Goal: Task Accomplishment & Management: Manage account settings

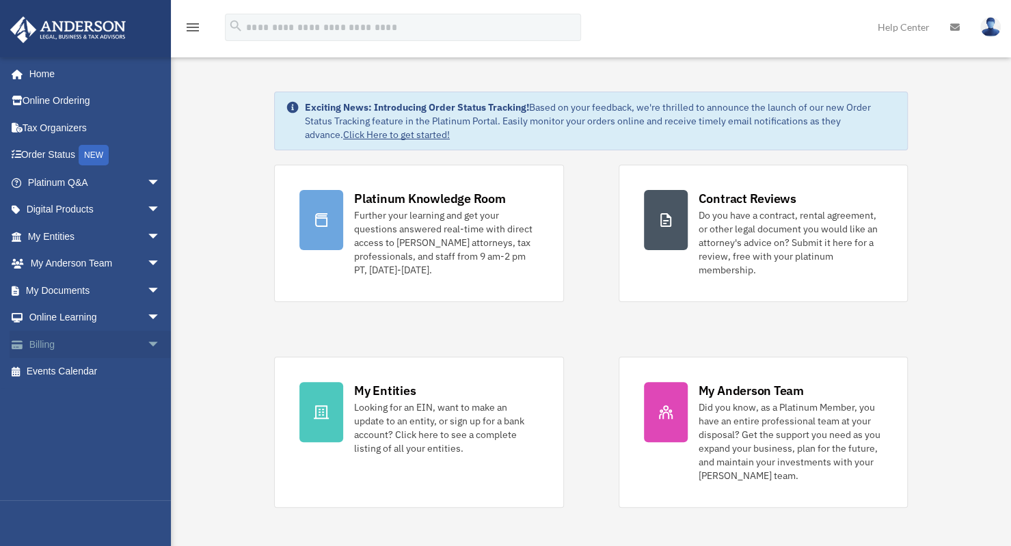
click at [147, 345] on span "arrow_drop_down" at bounding box center [160, 345] width 27 height 28
click at [86, 423] on link "Manage Payments" at bounding box center [100, 426] width 162 height 27
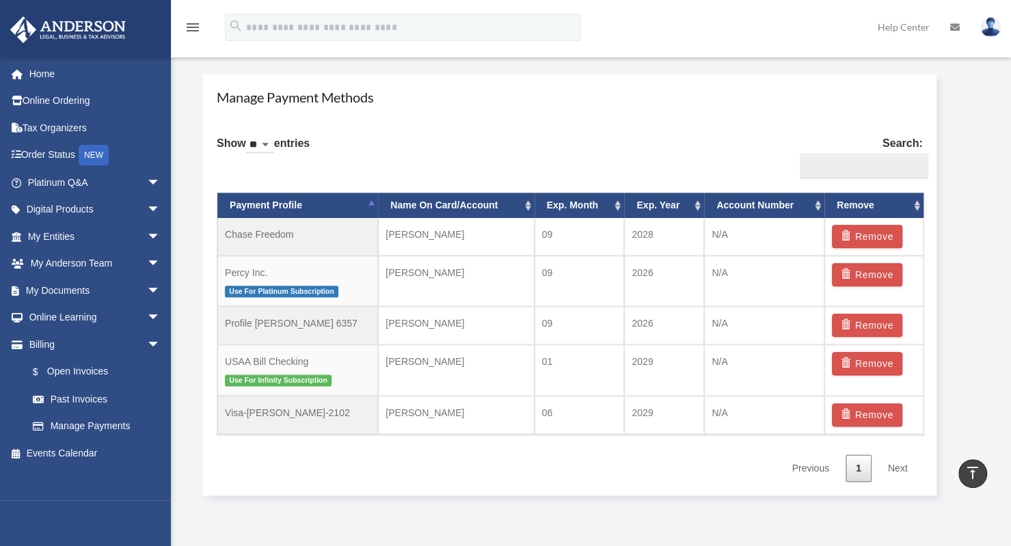
scroll to position [790, 0]
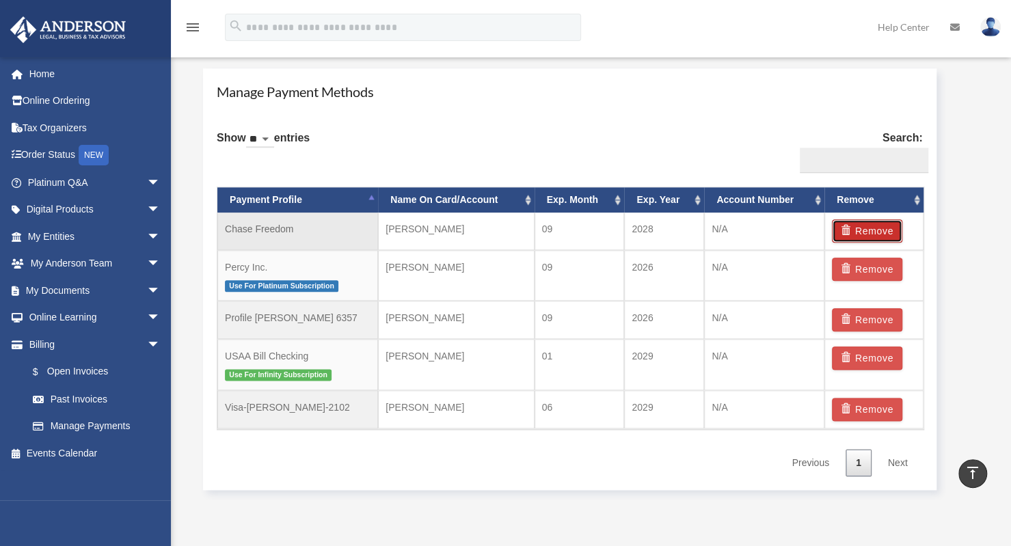
click at [861, 229] on button "Remove" at bounding box center [867, 231] width 70 height 23
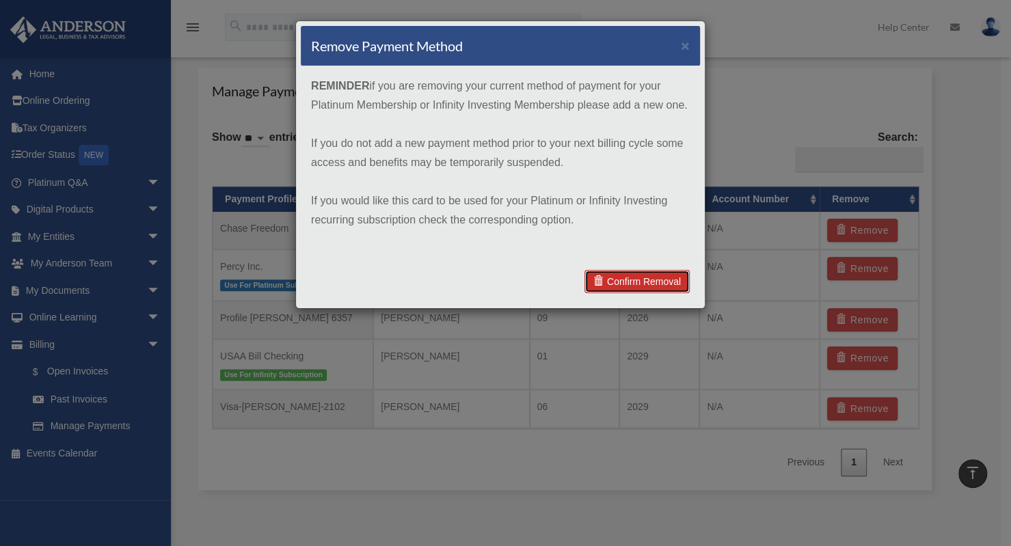
click at [617, 287] on link "Confirm Removal" at bounding box center [637, 281] width 105 height 23
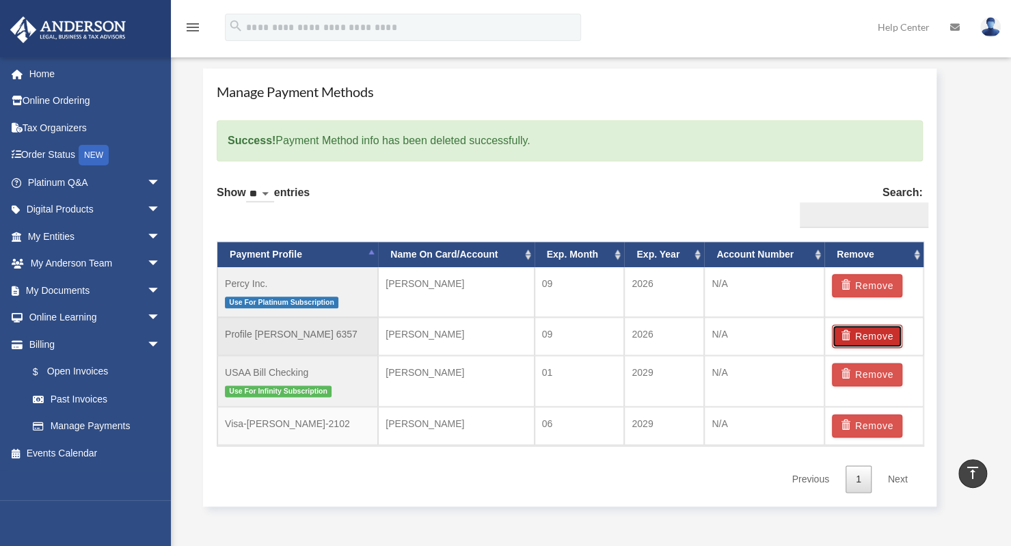
click at [882, 330] on button "Remove" at bounding box center [867, 336] width 70 height 23
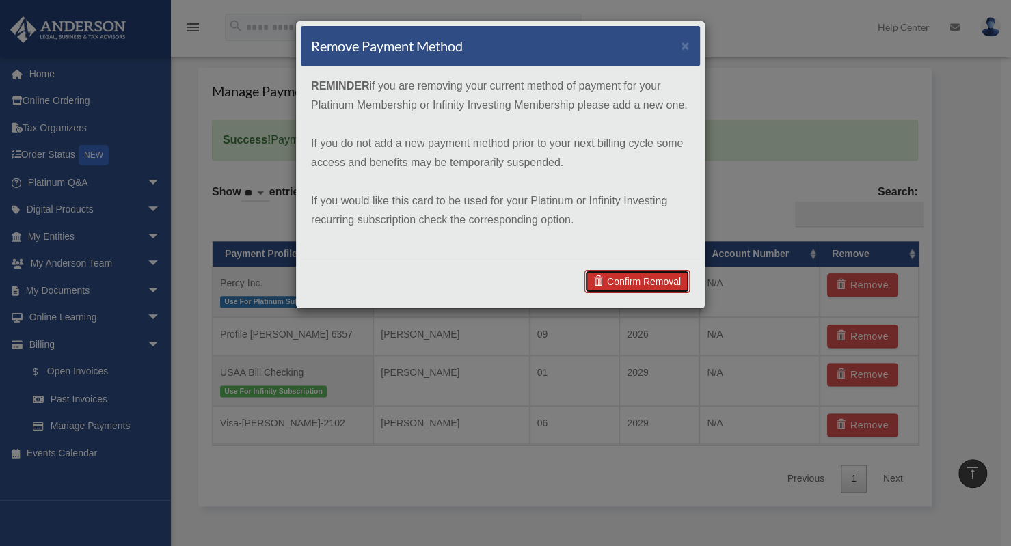
click at [633, 282] on link "Confirm Removal" at bounding box center [637, 281] width 105 height 23
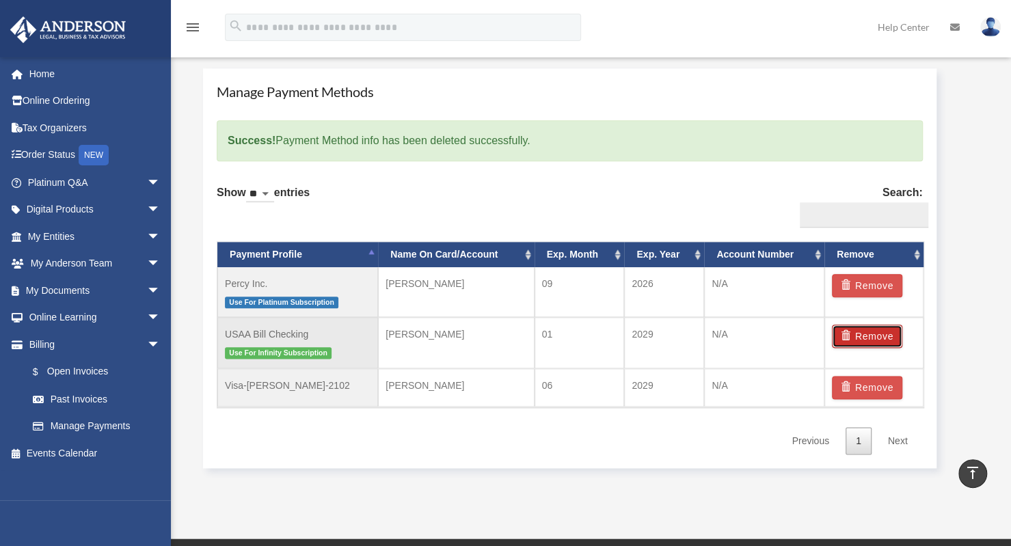
click at [856, 333] on button "Remove" at bounding box center [867, 336] width 70 height 23
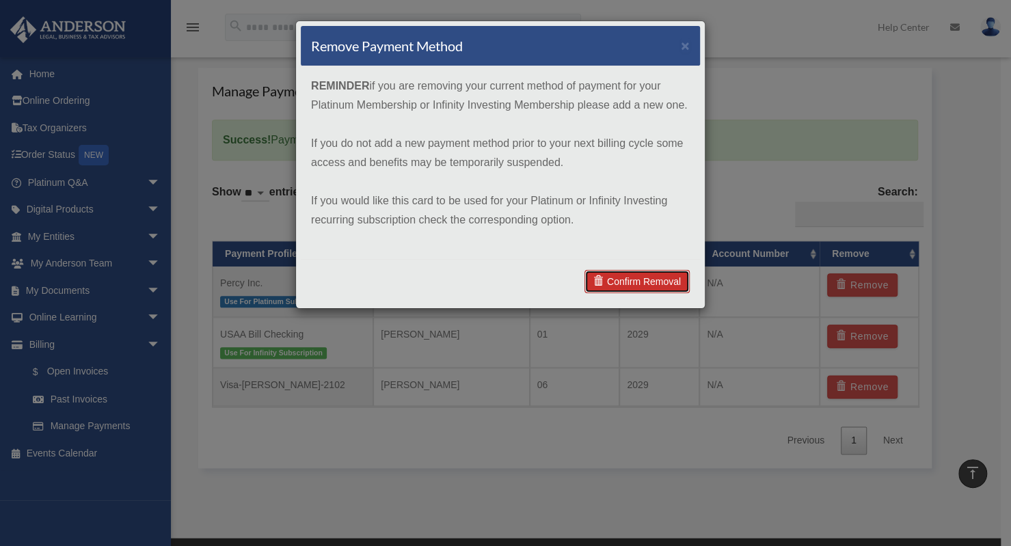
click at [641, 284] on link "Confirm Removal" at bounding box center [637, 281] width 105 height 23
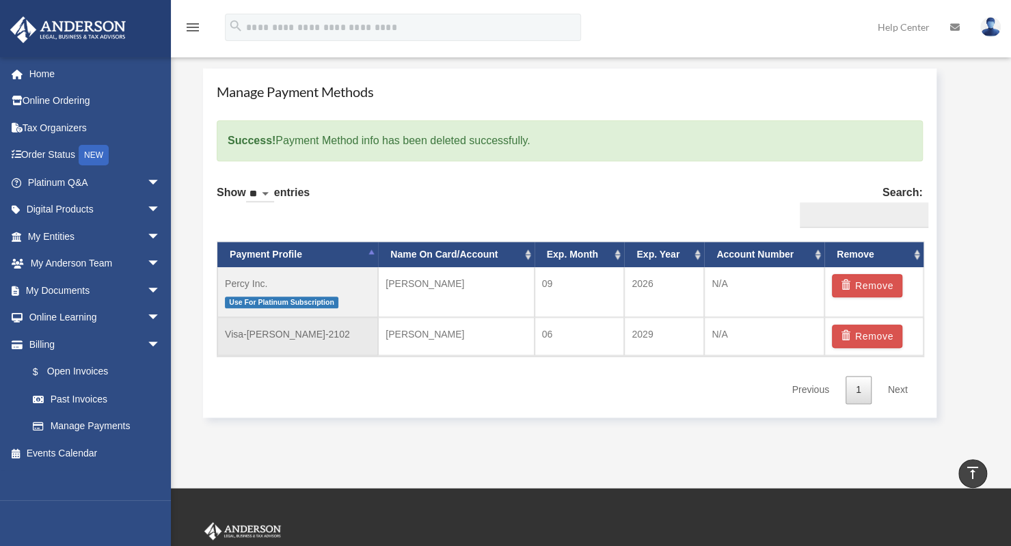
click at [347, 338] on td "Visa-[PERSON_NAME]-2102" at bounding box center [297, 336] width 161 height 38
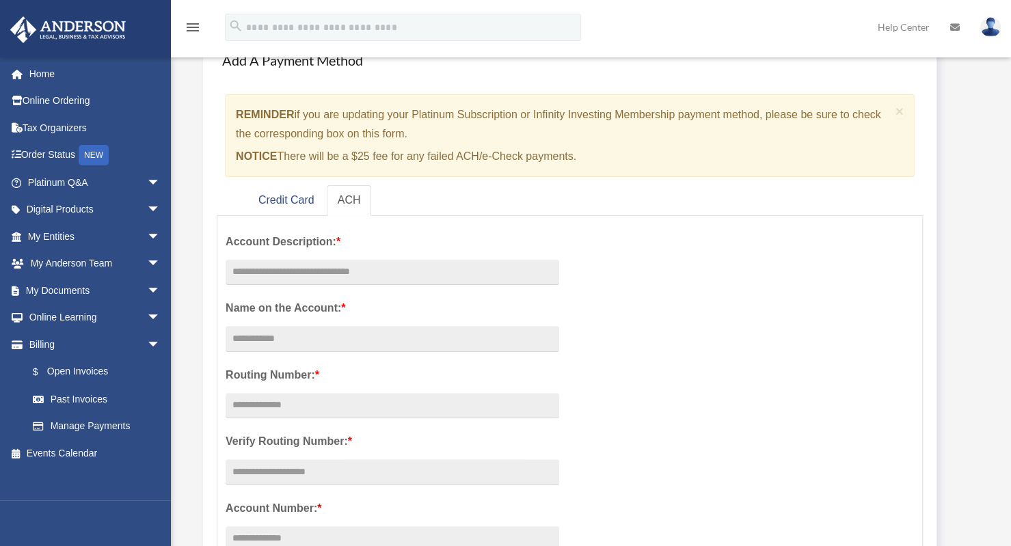
scroll to position [83, 0]
click at [272, 200] on link "Credit Card" at bounding box center [287, 199] width 78 height 31
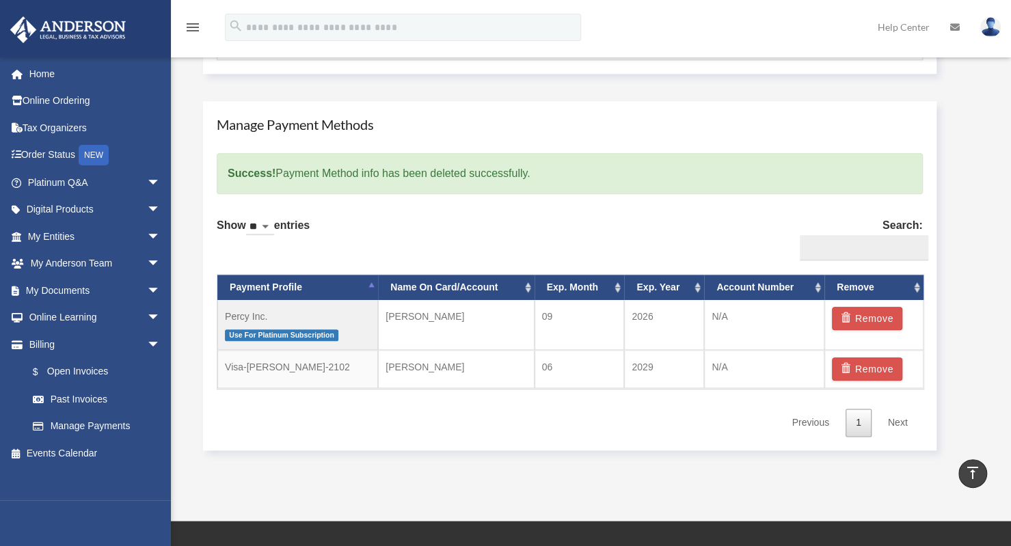
scroll to position [738, 0]
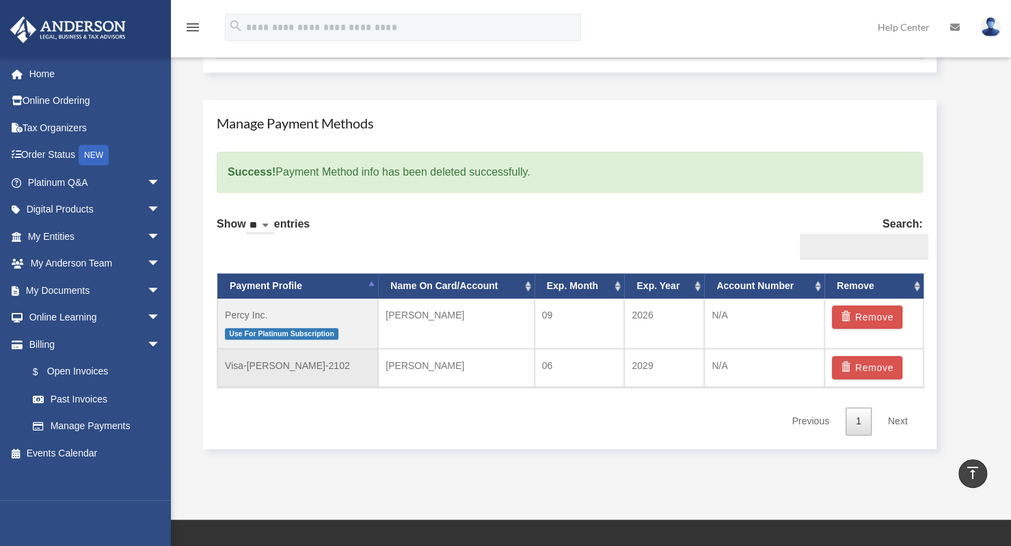
click at [295, 377] on td "Visa-[PERSON_NAME]-2102" at bounding box center [297, 368] width 161 height 38
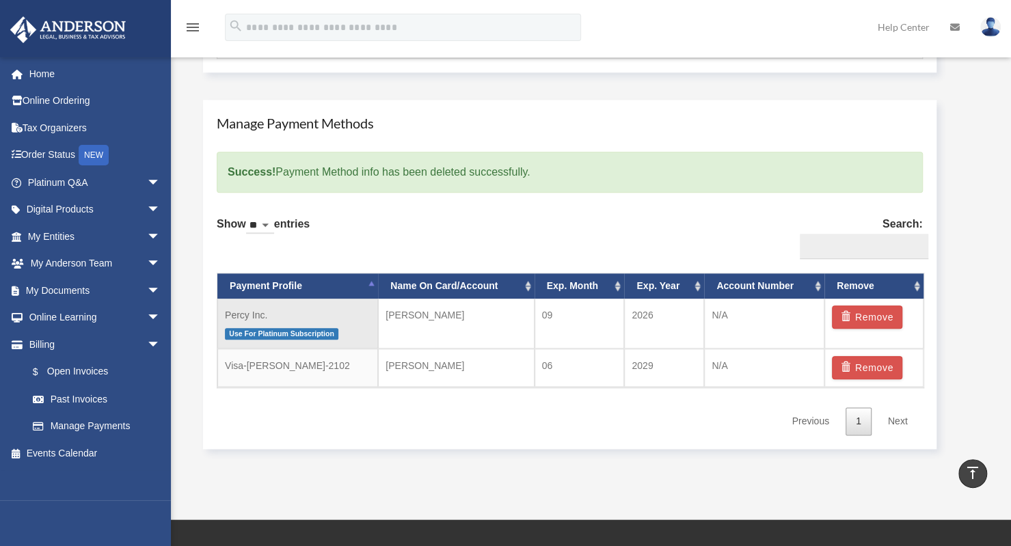
click at [263, 330] on span "Use For Platinum Subscription" at bounding box center [282, 334] width 114 height 12
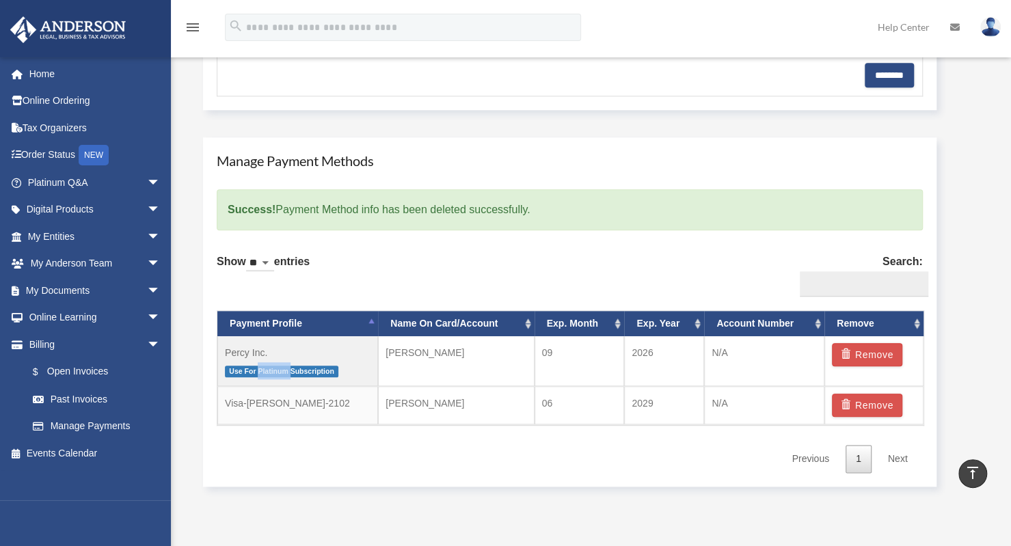
scroll to position [716, 0]
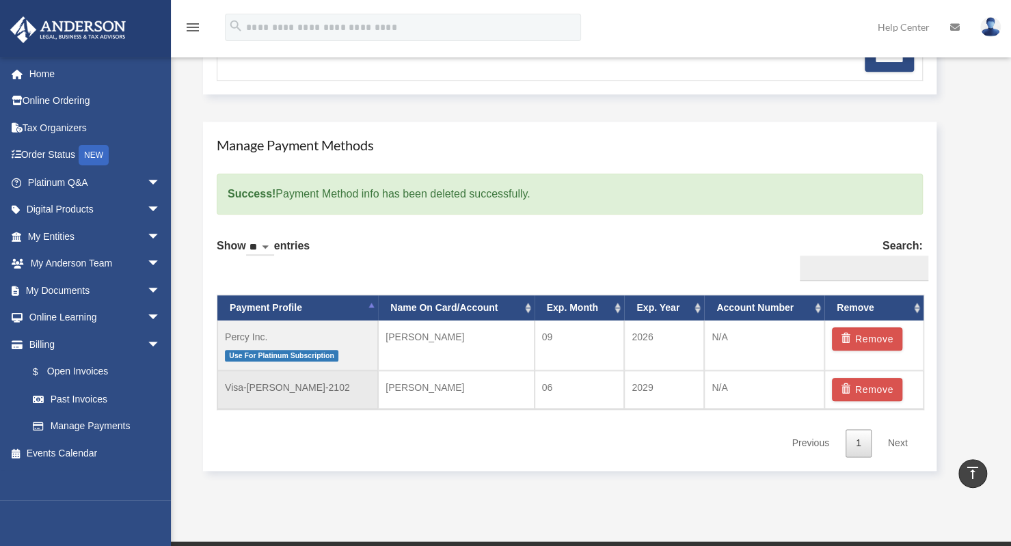
click at [590, 389] on td "06" at bounding box center [580, 390] width 90 height 38
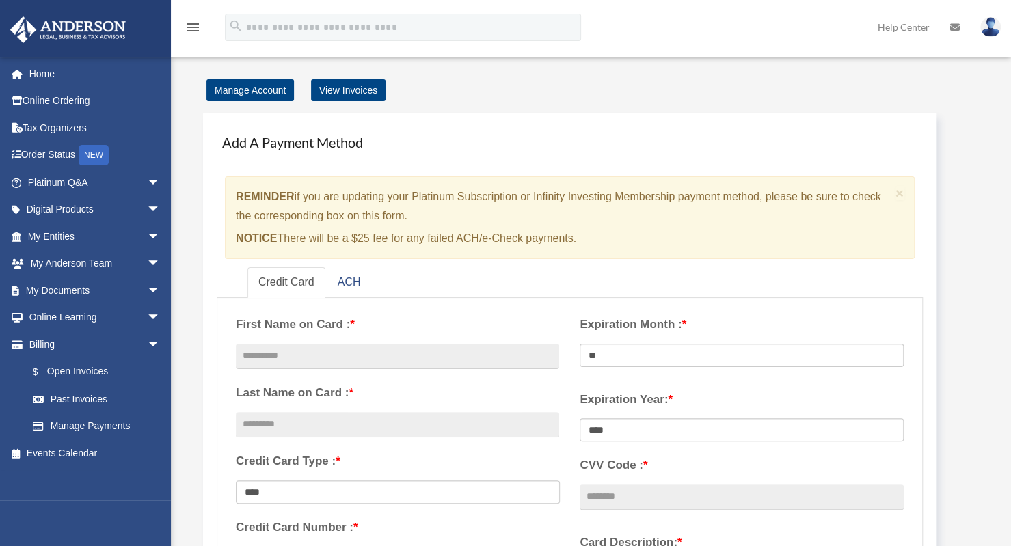
scroll to position [2, 0]
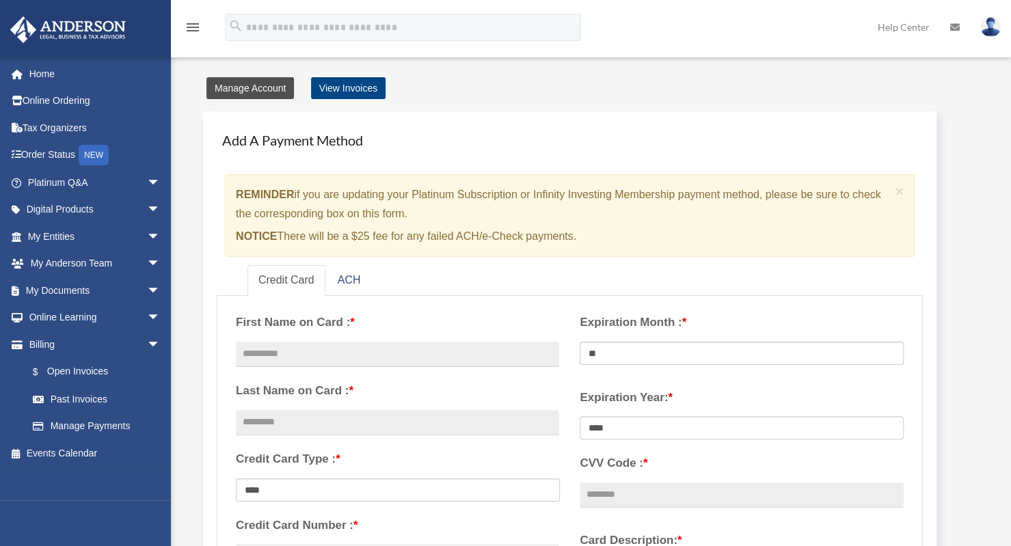
click at [259, 91] on link "Manage Account" at bounding box center [251, 88] width 88 height 22
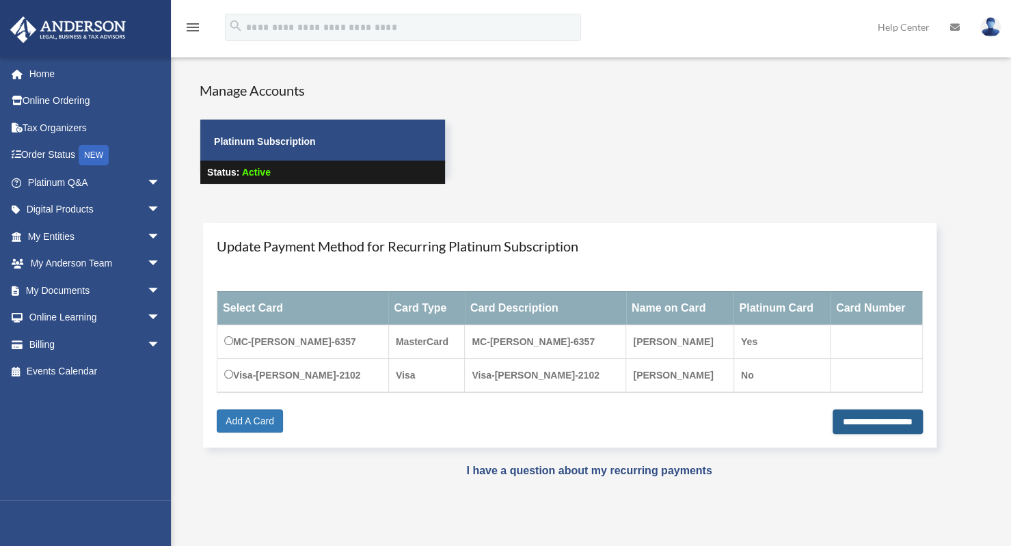
click at [833, 419] on input "**********" at bounding box center [878, 422] width 90 height 25
type input "**********"
click at [993, 27] on img at bounding box center [991, 27] width 21 height 20
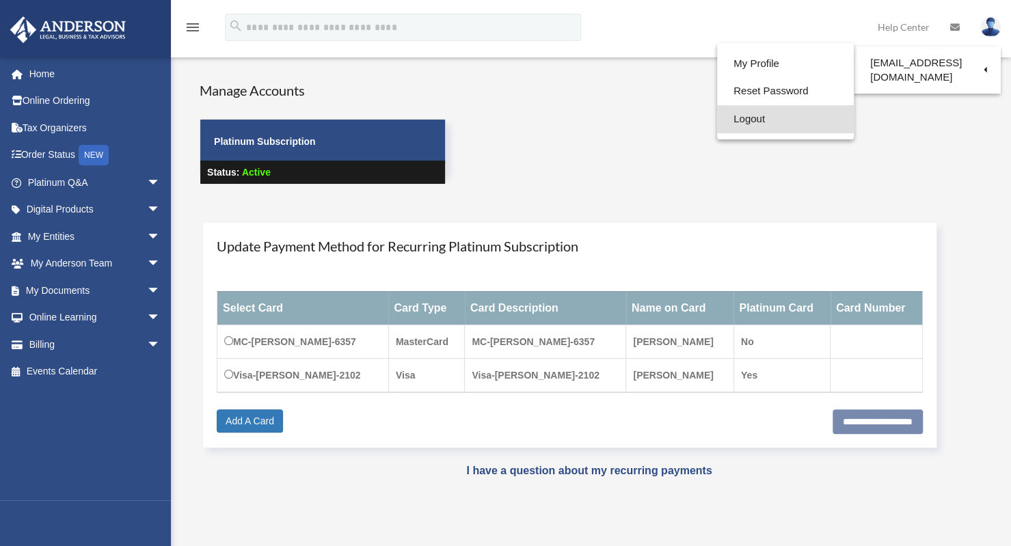
click at [772, 122] on link "Logout" at bounding box center [785, 119] width 137 height 28
